Goal: Task Accomplishment & Management: Manage account settings

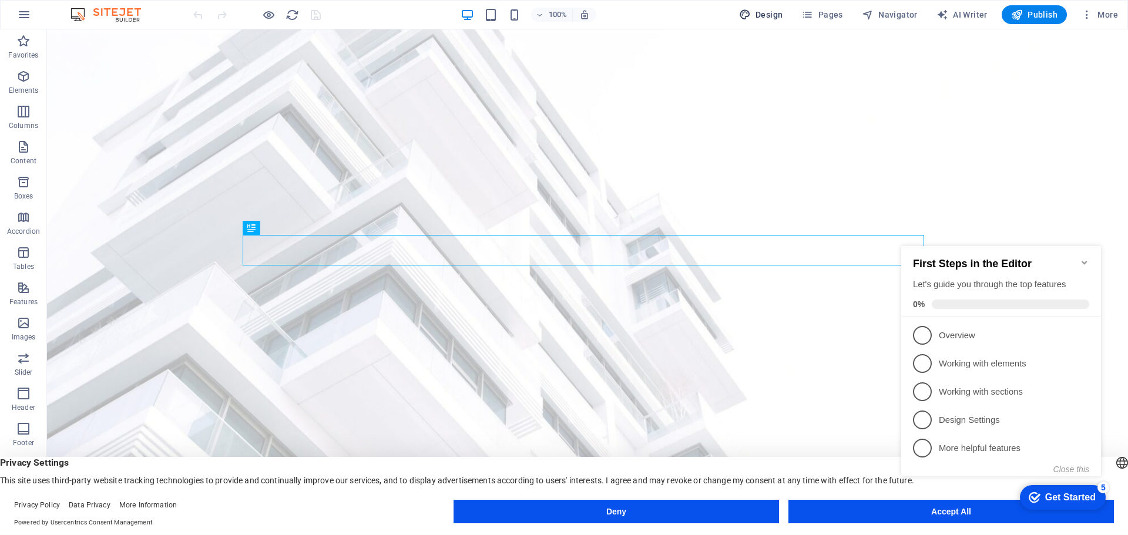
click at [763, 18] on span "Design" at bounding box center [761, 15] width 44 height 12
select select "px"
select select "500"
select select "px"
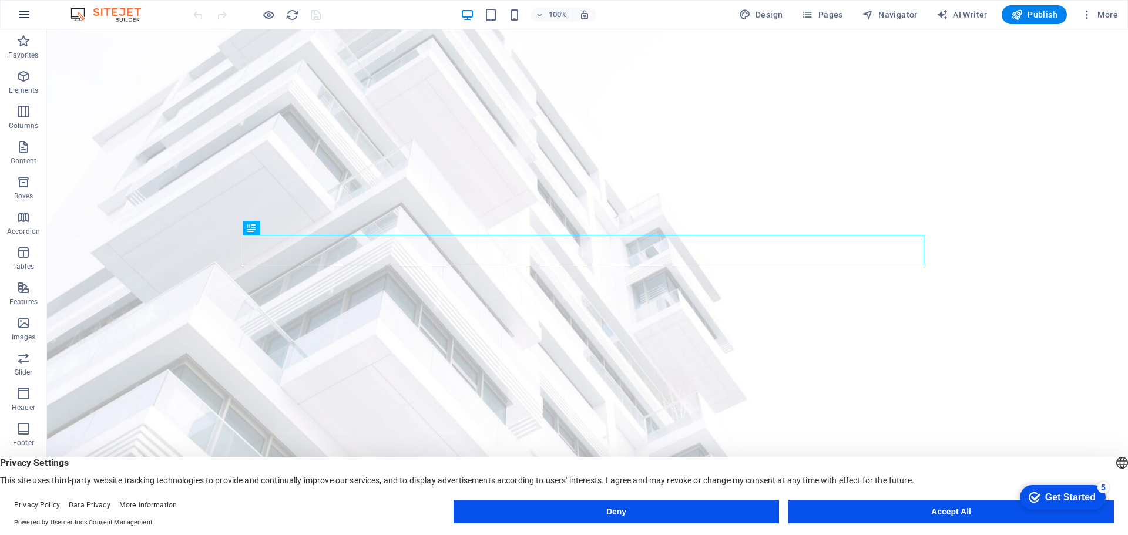
click at [31, 17] on icon "button" at bounding box center [24, 15] width 14 height 14
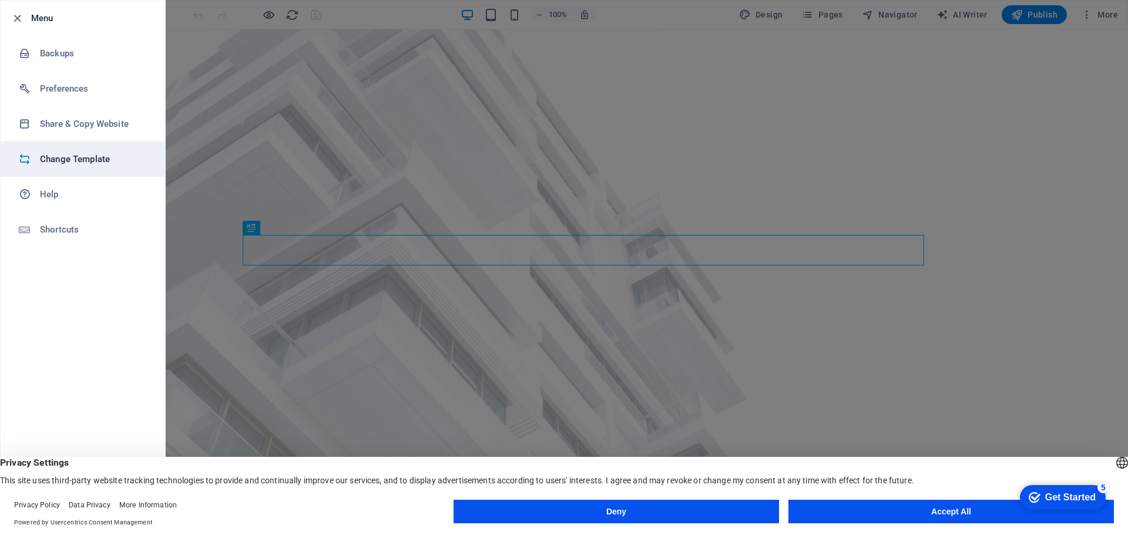
click at [44, 160] on h6 "Change Template" at bounding box center [94, 159] width 109 height 14
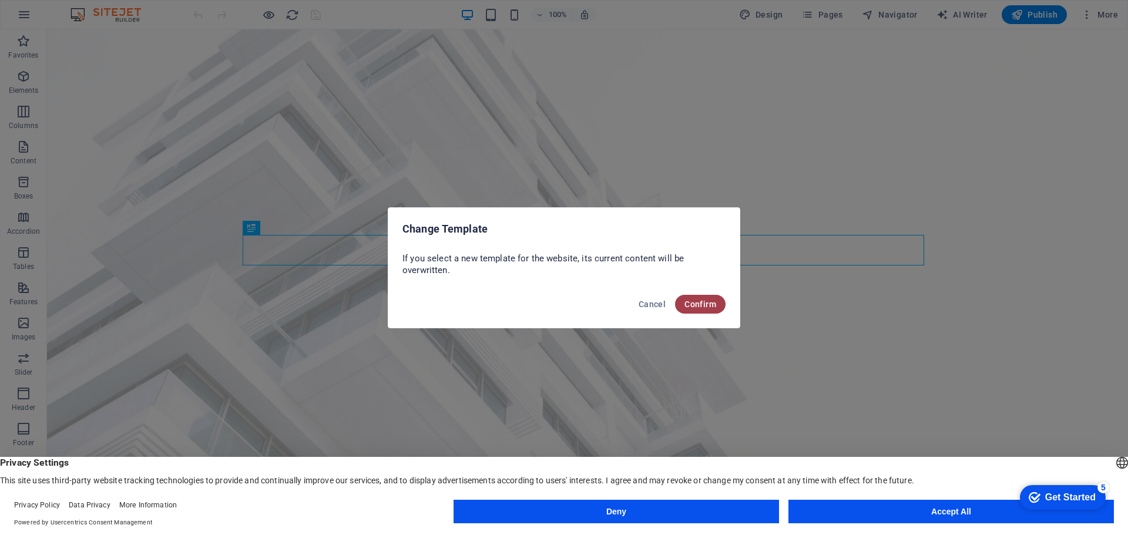
click at [708, 303] on span "Confirm" at bounding box center [701, 304] width 32 height 9
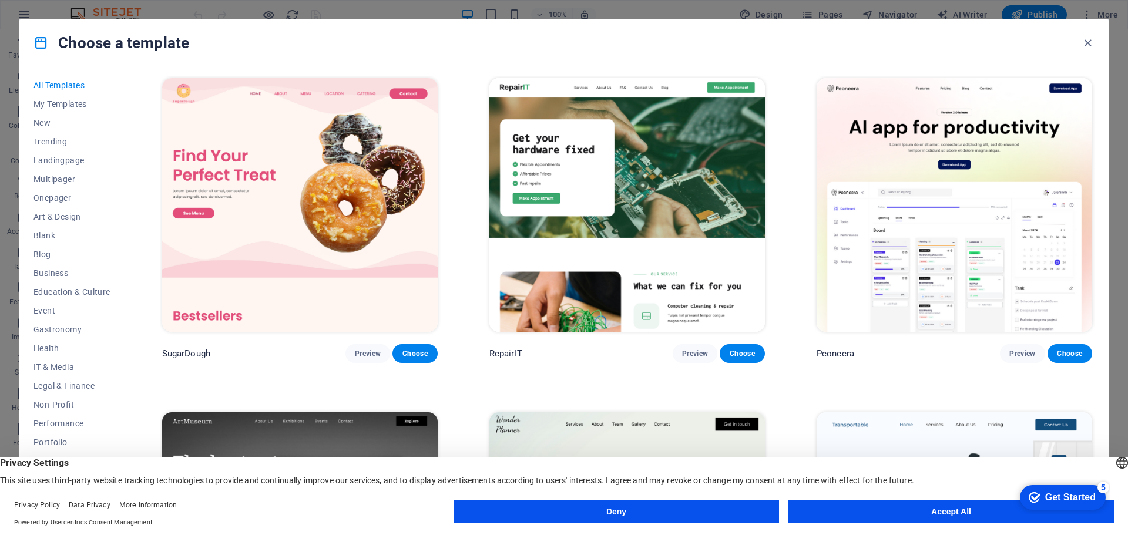
click at [867, 511] on button "Accept All" at bounding box center [952, 512] width 326 height 24
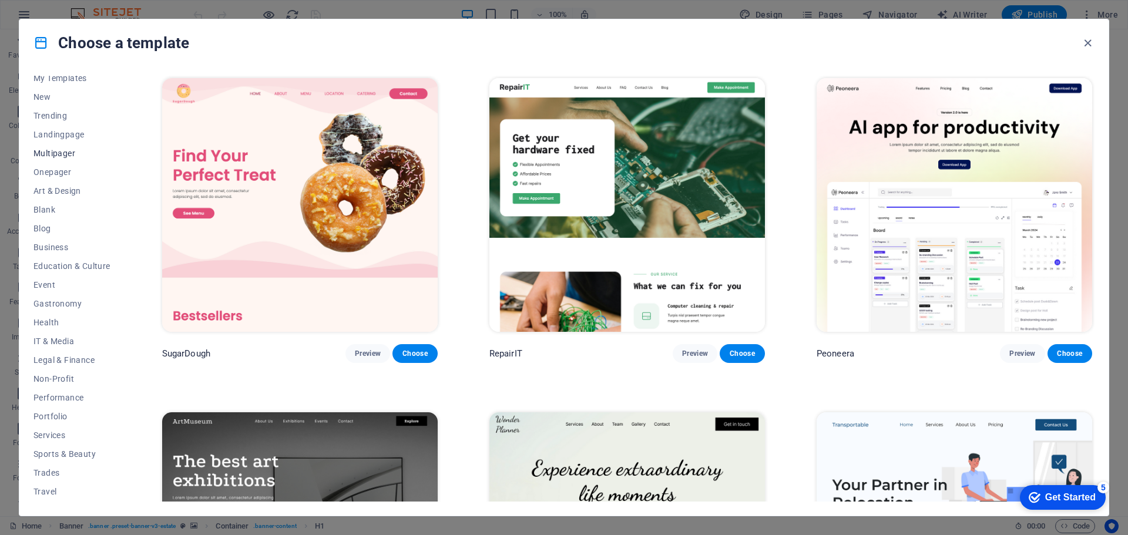
scroll to position [44, 0]
click at [53, 416] on span "Services" at bounding box center [71, 417] width 77 height 9
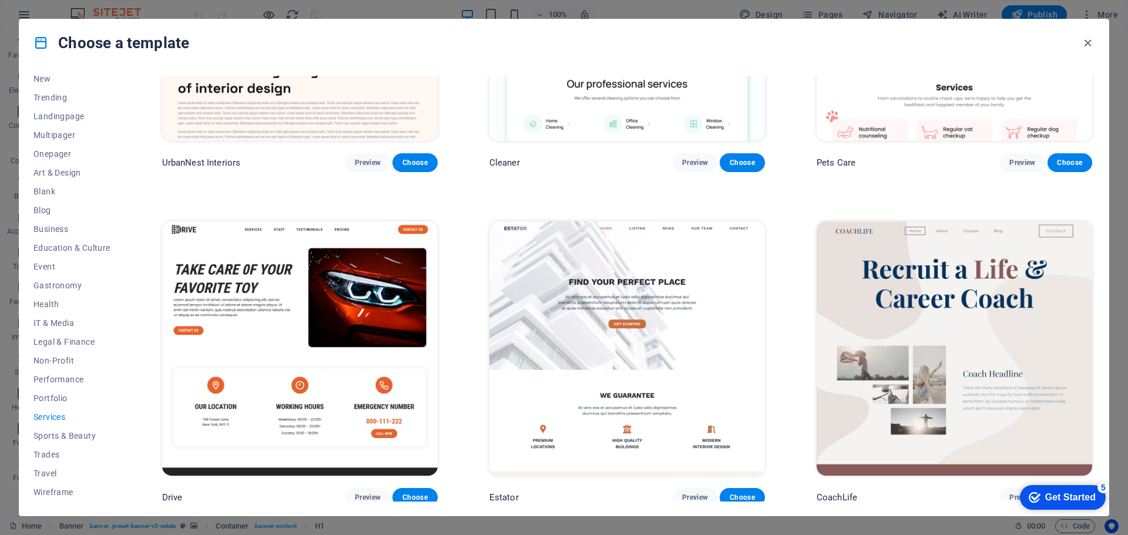
scroll to position [331, 0]
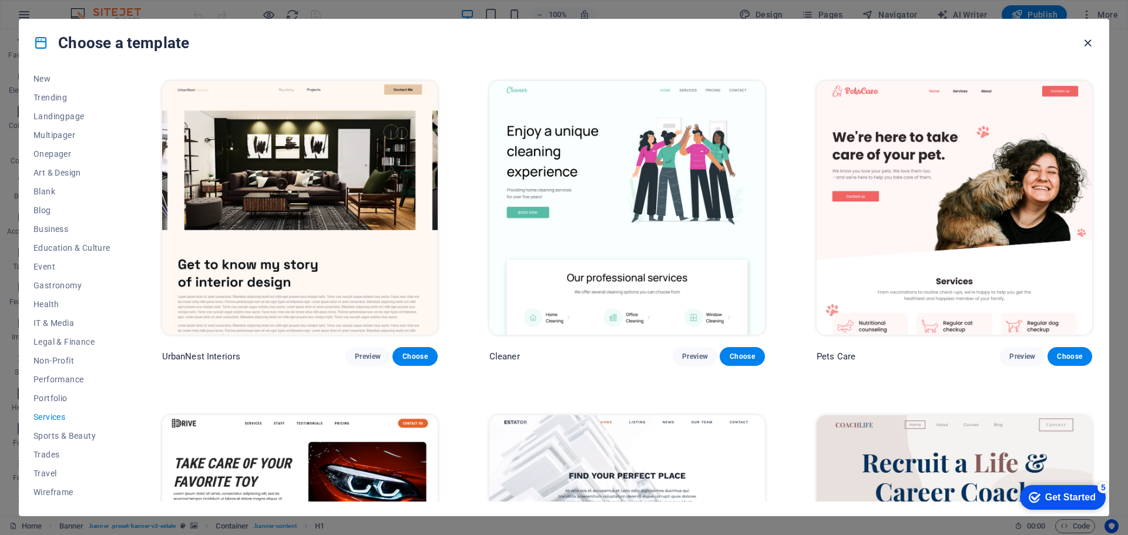
drag, startPoint x: 1081, startPoint y: 44, endPoint x: 1033, endPoint y: 14, distance: 56.2
click at [1081, 44] on icon "button" at bounding box center [1088, 43] width 14 height 14
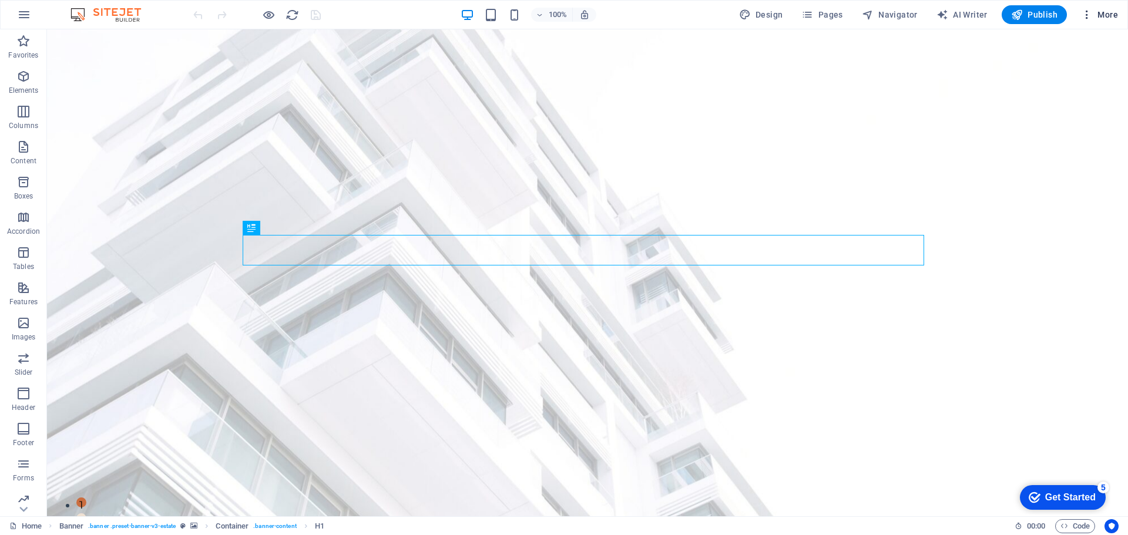
click at [1094, 14] on span "More" at bounding box center [1099, 15] width 37 height 12
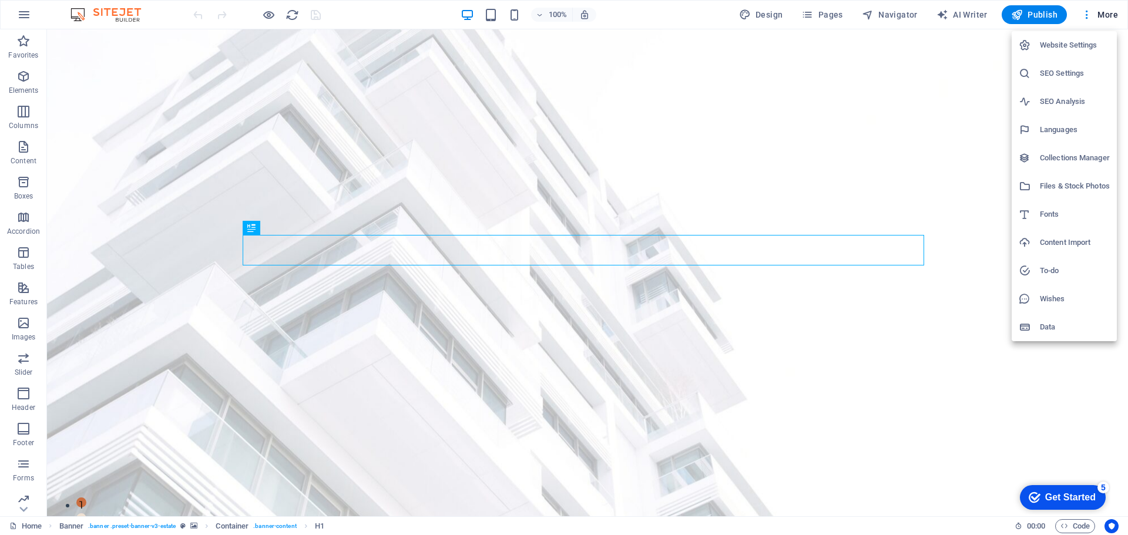
click at [1074, 42] on h6 "Website Settings" at bounding box center [1075, 45] width 70 height 14
